Goal: Register for event/course

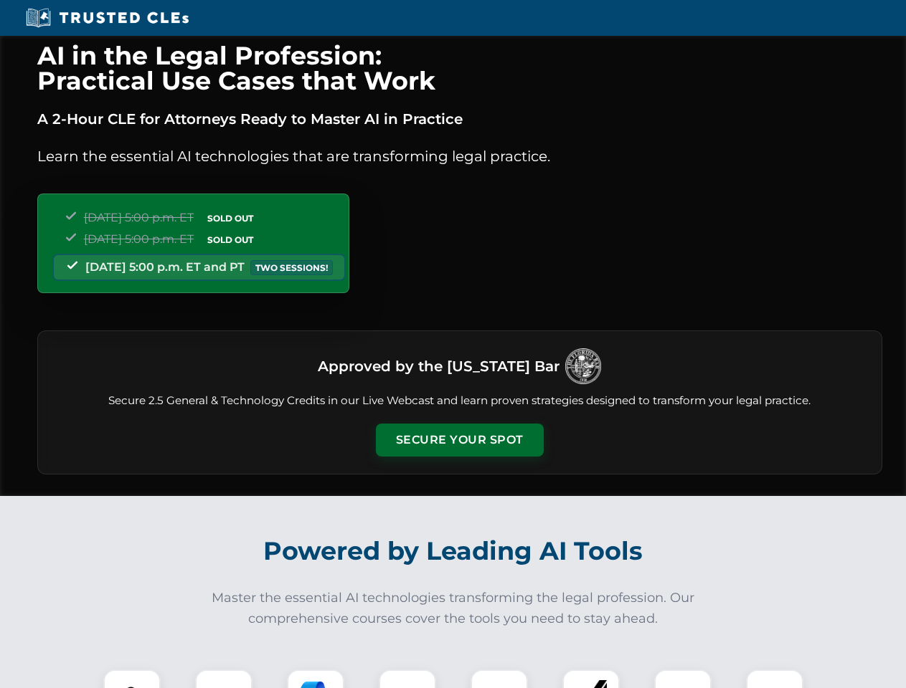
click at [459, 440] on button "Secure Your Spot" at bounding box center [460, 440] width 168 height 33
click at [132, 679] on img at bounding box center [132, 699] width 42 height 42
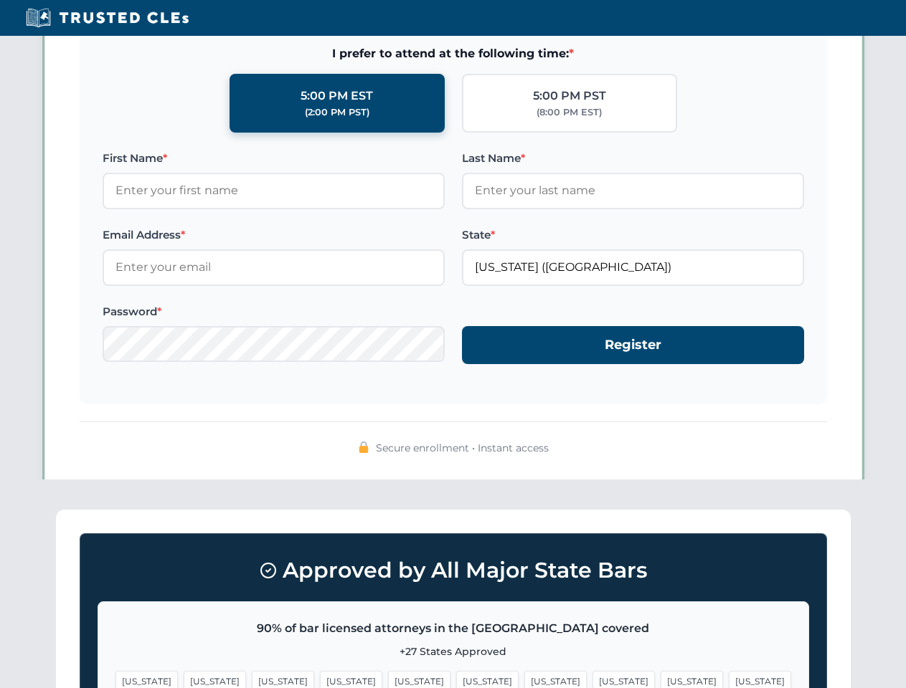
click at [524, 679] on span "[US_STATE]" at bounding box center [555, 681] width 62 height 21
click at [660, 679] on span "[US_STATE]" at bounding box center [691, 681] width 62 height 21
